Goal: Transaction & Acquisition: Purchase product/service

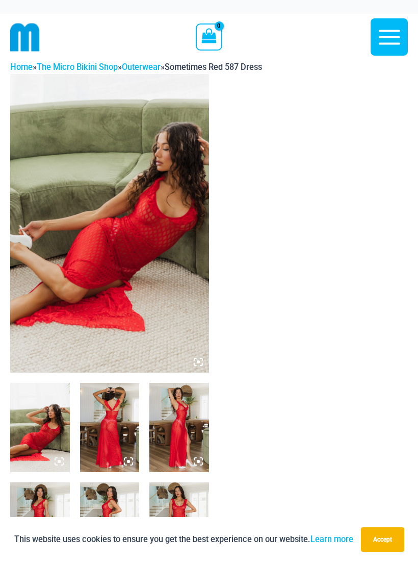
click at [41, 326] on img at bounding box center [109, 223] width 199 height 299
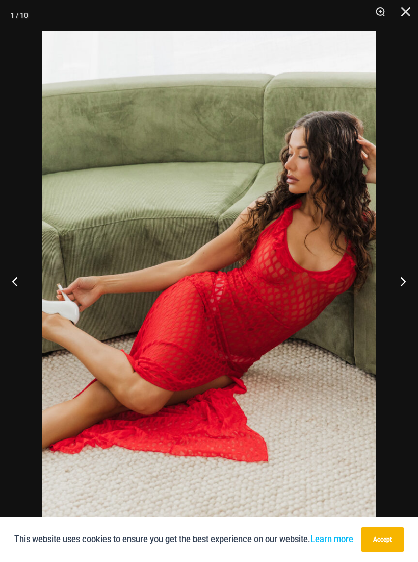
click at [399, 287] on button "Next" at bounding box center [399, 281] width 38 height 51
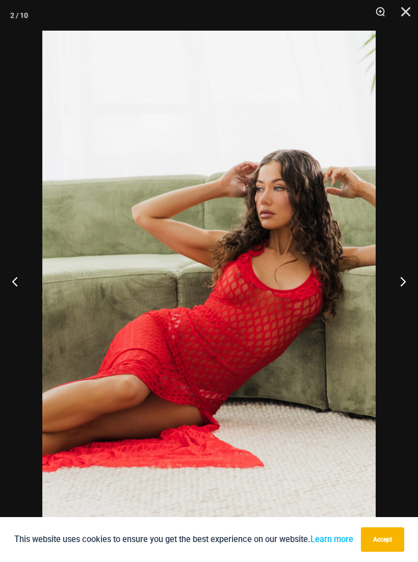
click at [399, 290] on button "Next" at bounding box center [399, 281] width 38 height 51
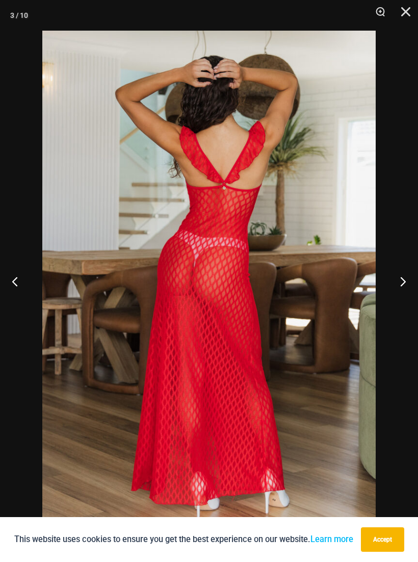
click at [397, 292] on button "Next" at bounding box center [399, 281] width 38 height 51
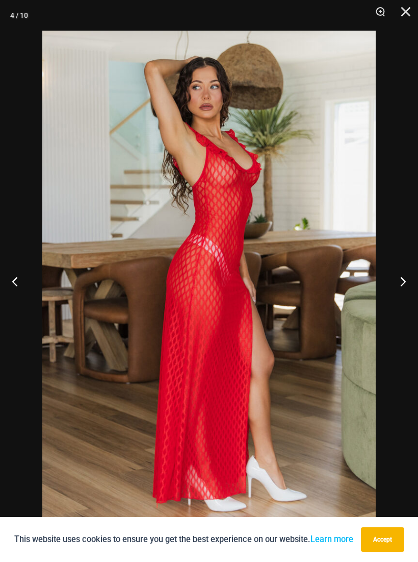
click at [395, 292] on button "Next" at bounding box center [399, 281] width 38 height 51
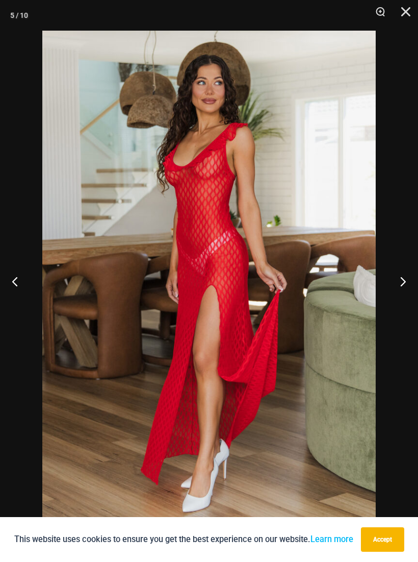
click at [393, 291] on button "Next" at bounding box center [399, 281] width 38 height 51
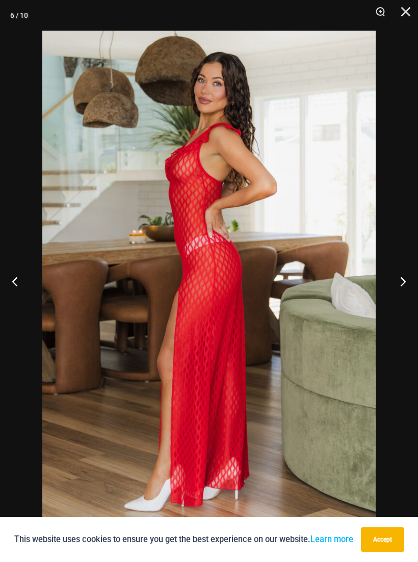
click at [393, 291] on button "Next" at bounding box center [399, 281] width 38 height 51
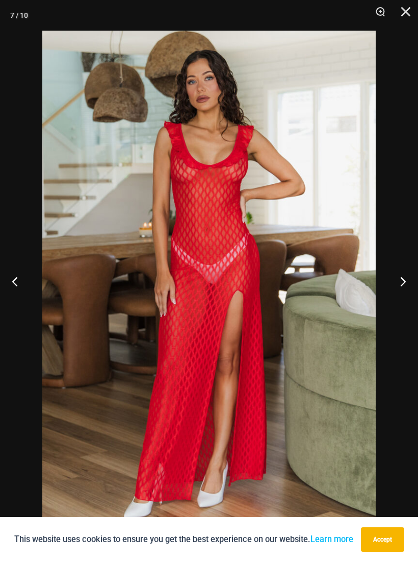
click at [395, 288] on button "Next" at bounding box center [399, 281] width 38 height 51
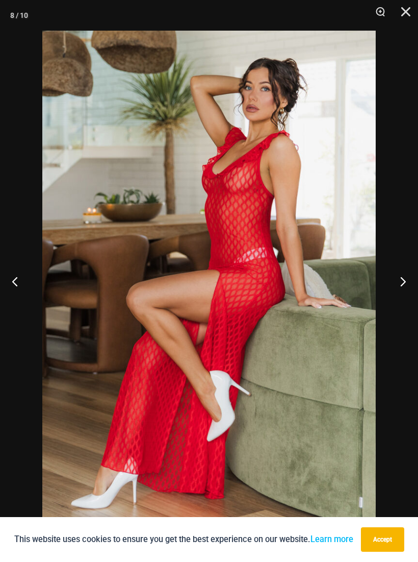
click at [395, 286] on button "Next" at bounding box center [399, 281] width 38 height 51
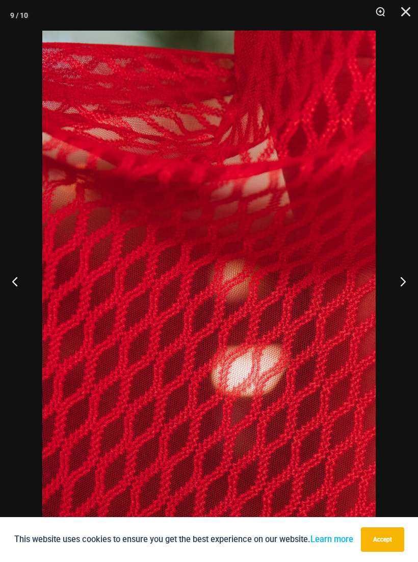
click at [397, 284] on button "Next" at bounding box center [399, 281] width 38 height 51
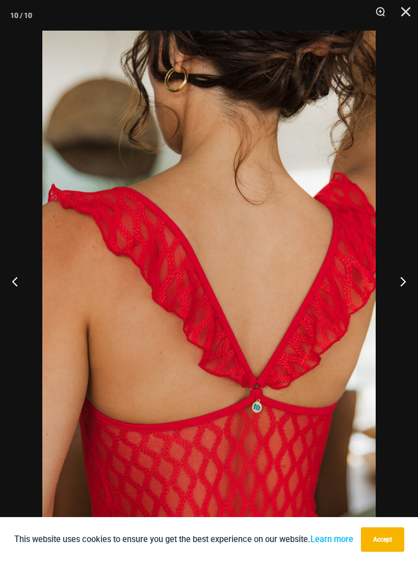
click at [401, 279] on button "Next" at bounding box center [399, 281] width 38 height 51
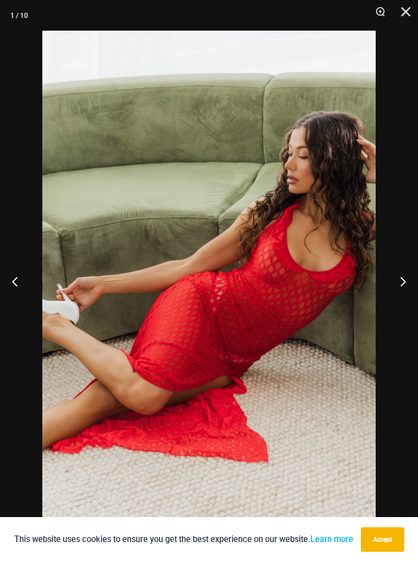
click at [401, 279] on button "Next" at bounding box center [399, 281] width 38 height 51
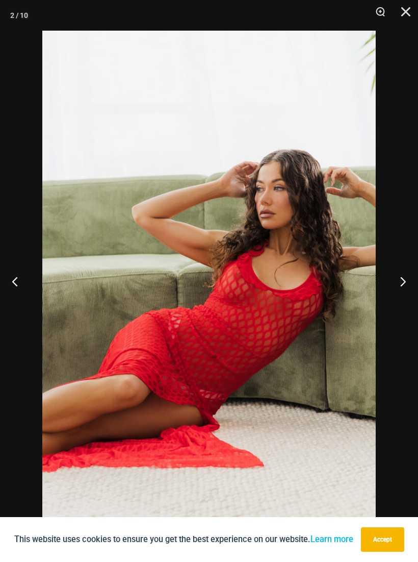
click at [410, 16] on button "Close" at bounding box center [403, 15] width 26 height 31
